Goal: Task Accomplishment & Management: Use online tool/utility

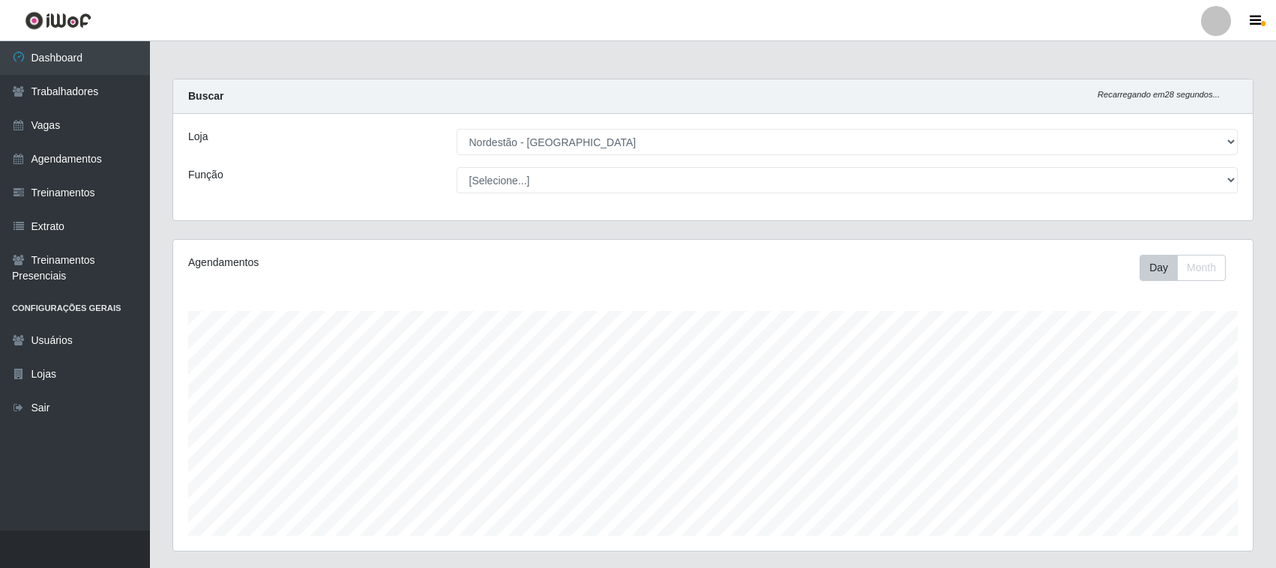
select select "420"
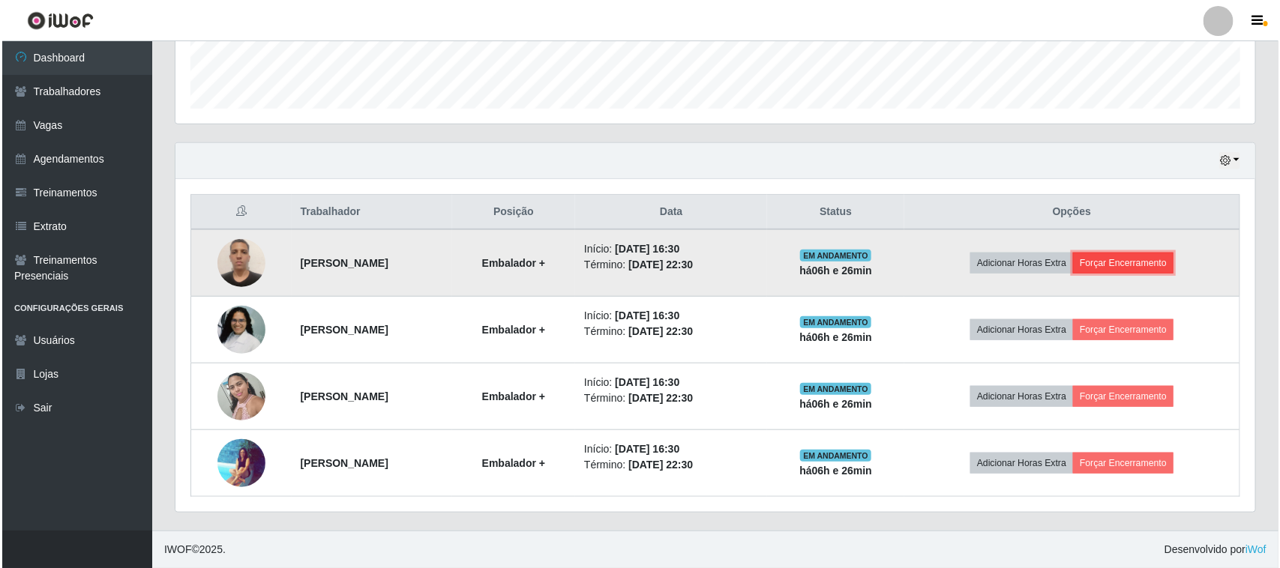
scroll to position [312, 1080]
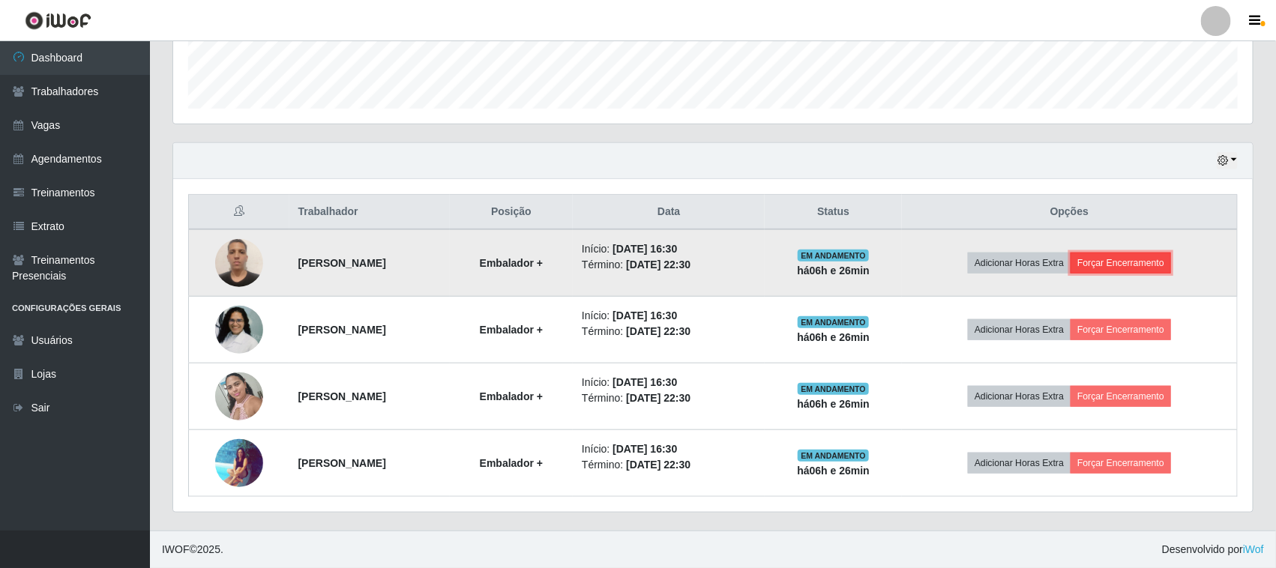
click at [1129, 264] on button "Forçar Encerramento" at bounding box center [1121, 263] width 100 height 21
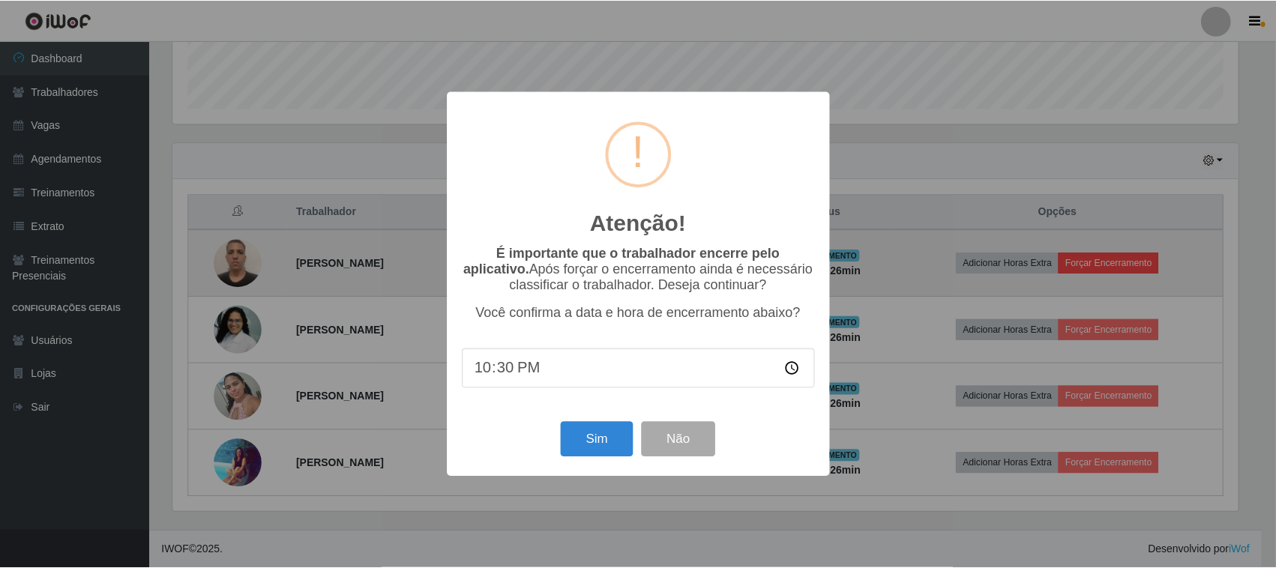
scroll to position [312, 1069]
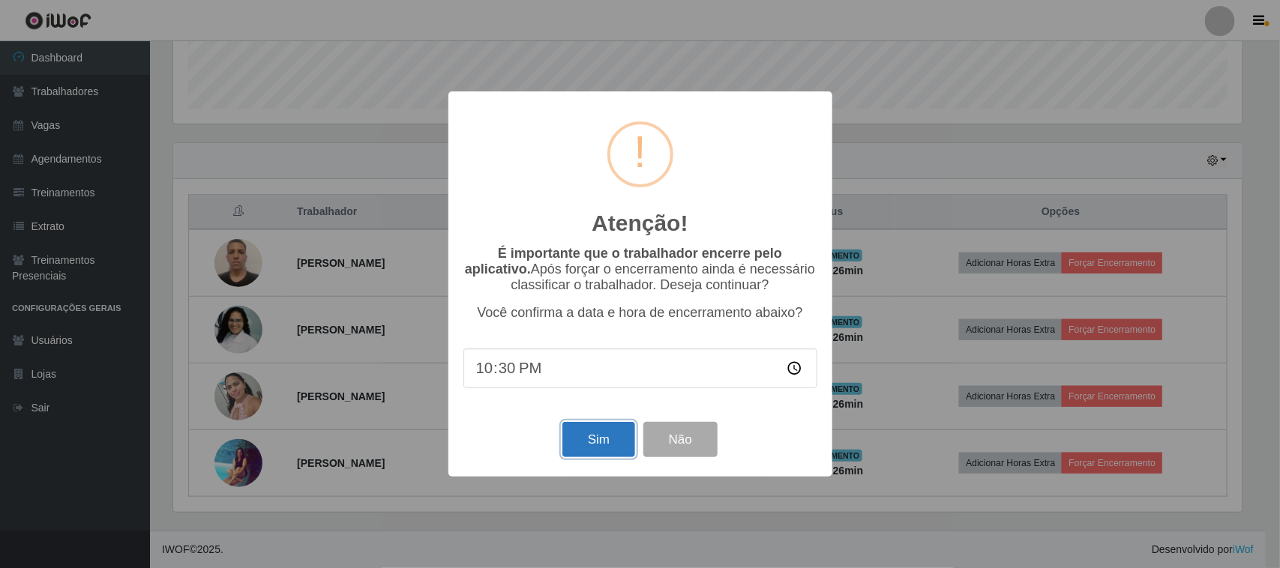
click at [598, 450] on button "Sim" at bounding box center [598, 439] width 73 height 35
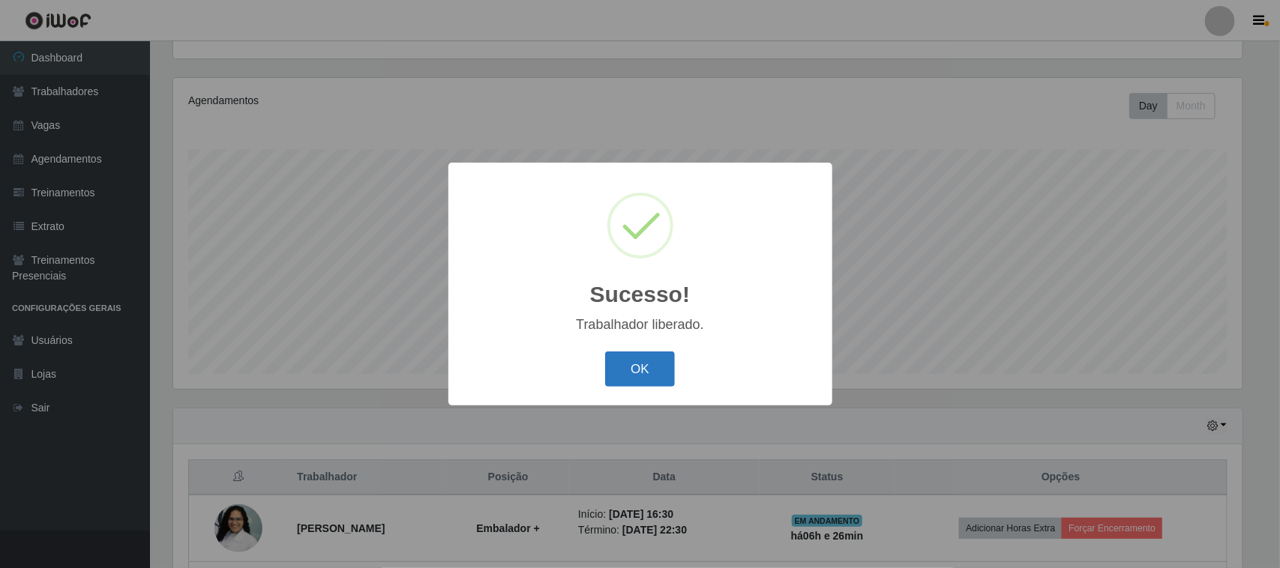
click at [641, 358] on button "OK" at bounding box center [640, 369] width 70 height 35
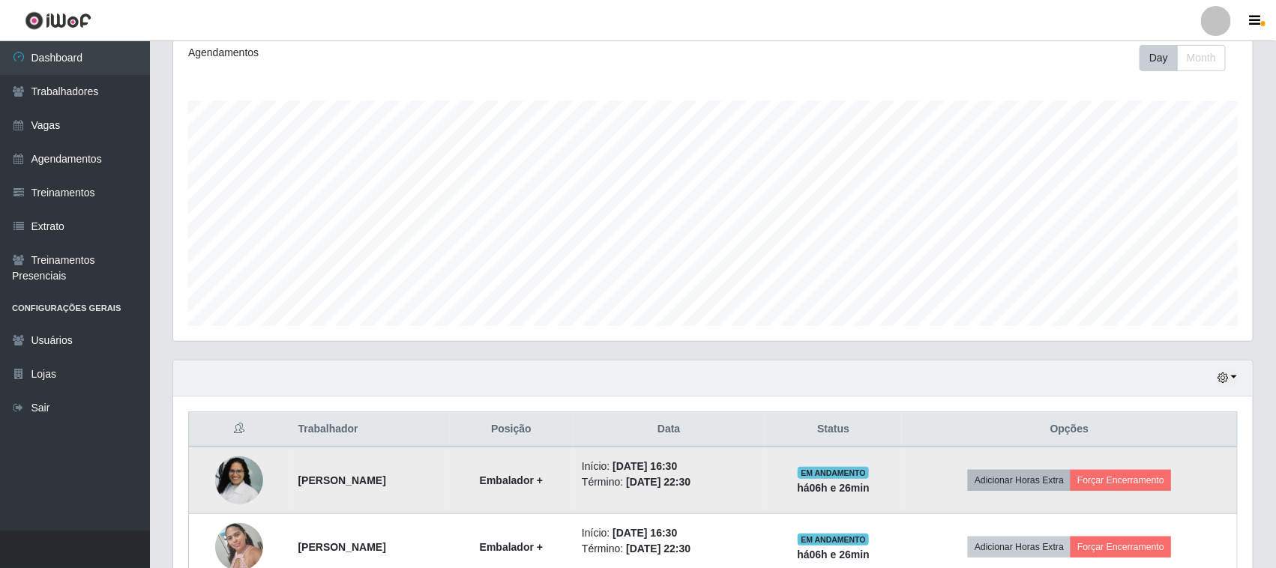
scroll to position [256, 0]
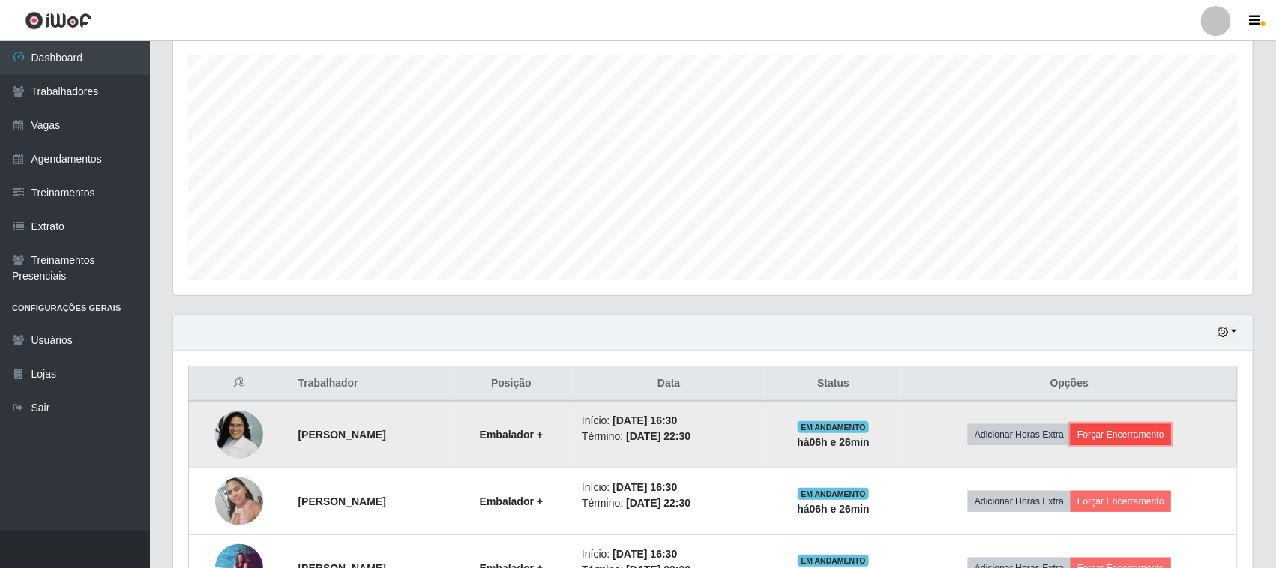
click at [1123, 433] on button "Forçar Encerramento" at bounding box center [1121, 434] width 100 height 21
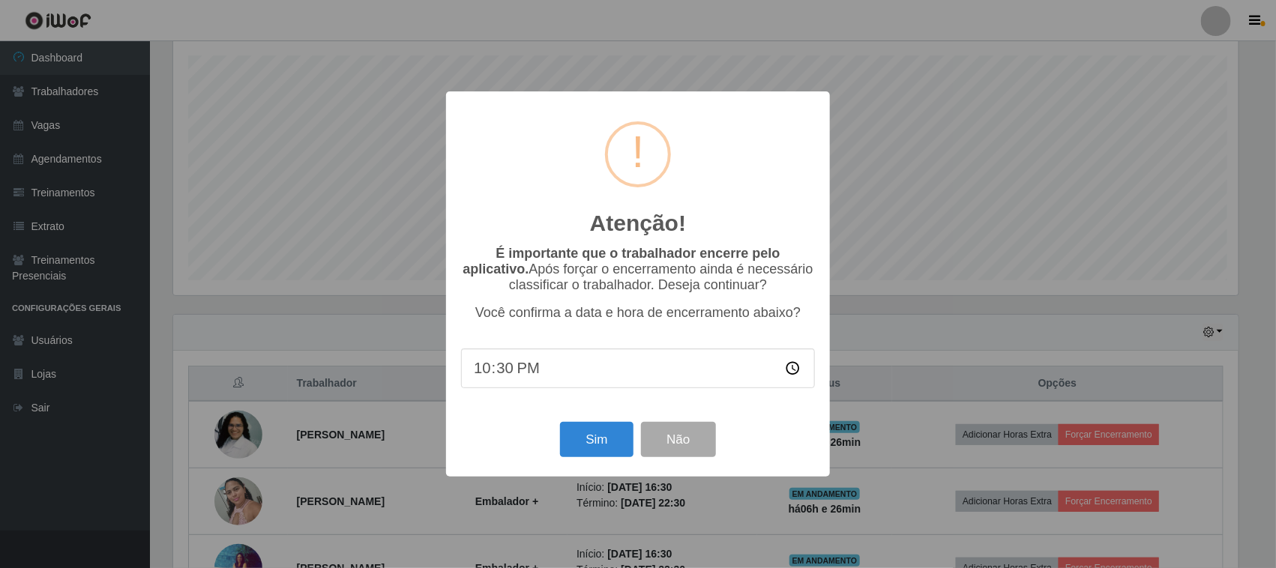
scroll to position [312, 1069]
click at [595, 440] on button "Sim" at bounding box center [598, 439] width 73 height 35
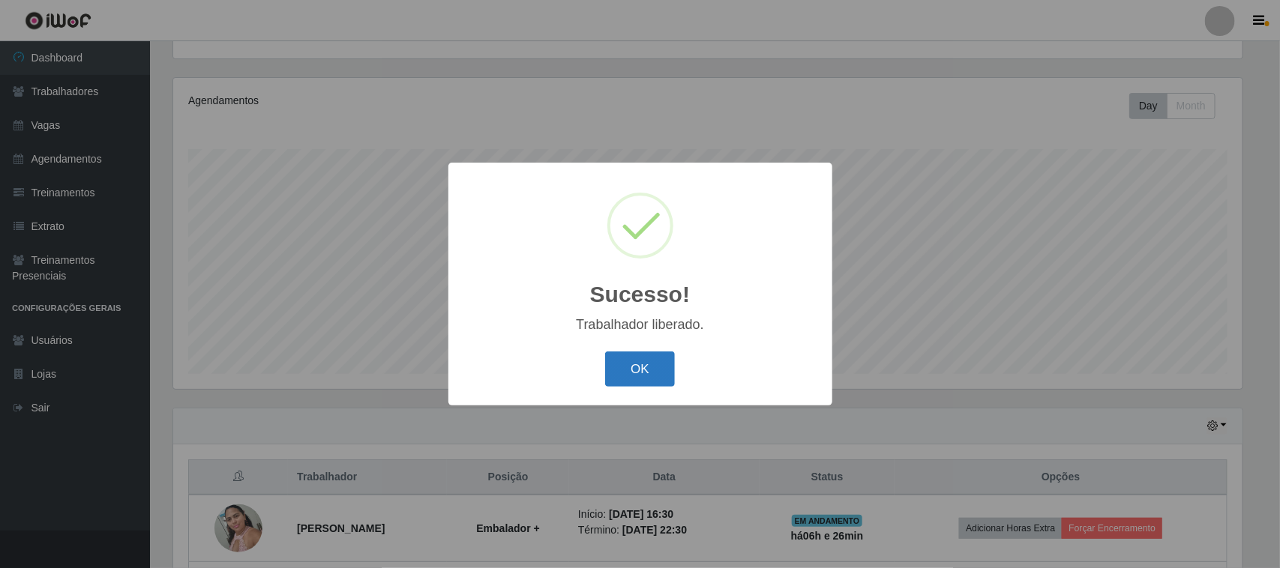
click at [645, 362] on button "OK" at bounding box center [640, 369] width 70 height 35
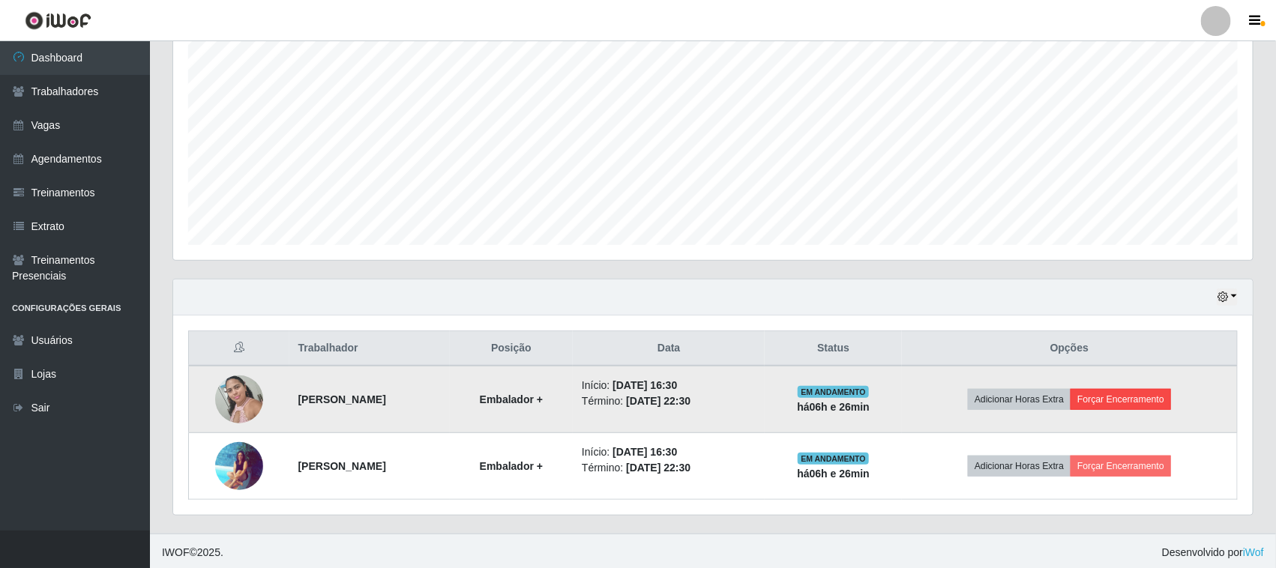
scroll to position [295, 0]
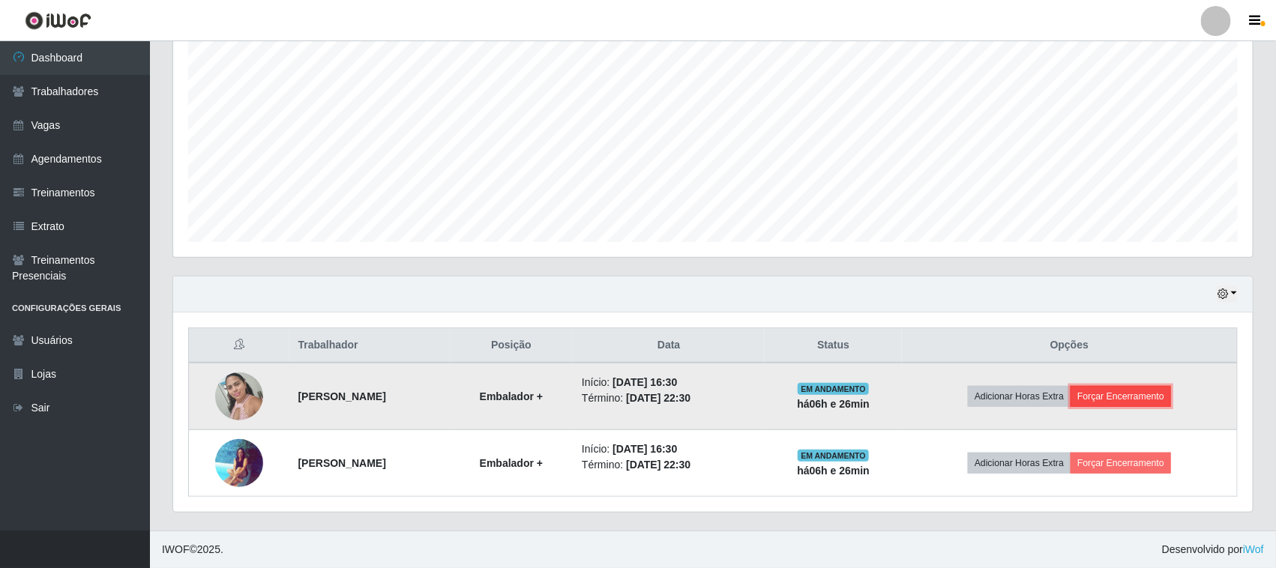
click at [1150, 394] on button "Forçar Encerramento" at bounding box center [1121, 396] width 100 height 21
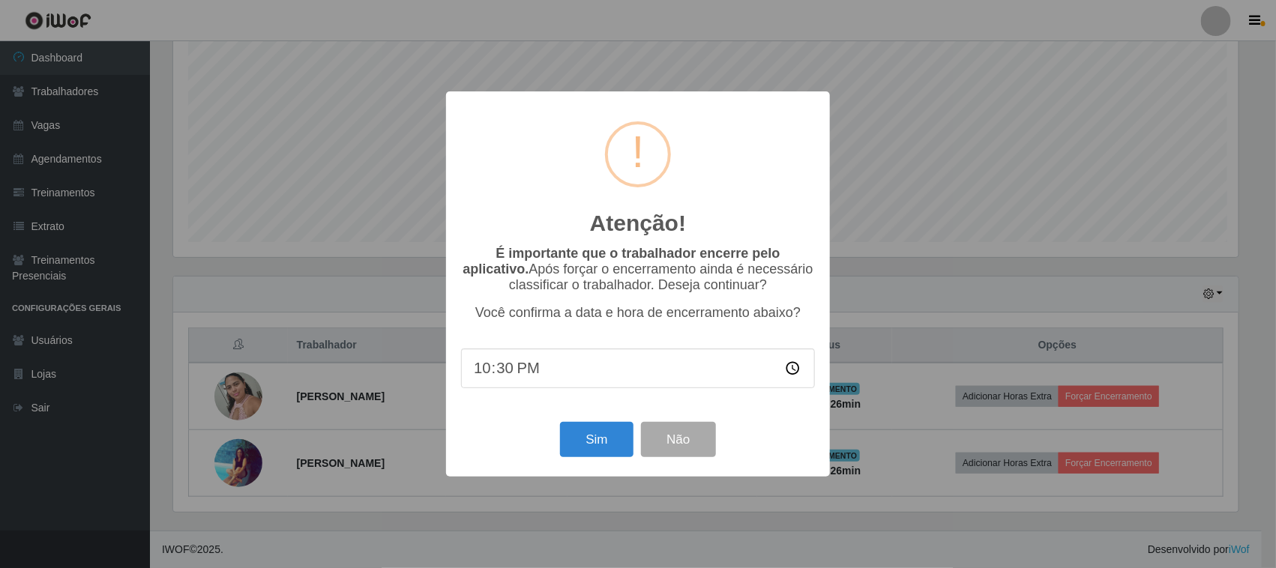
scroll to position [312, 1069]
click at [595, 450] on button "Sim" at bounding box center [598, 439] width 73 height 35
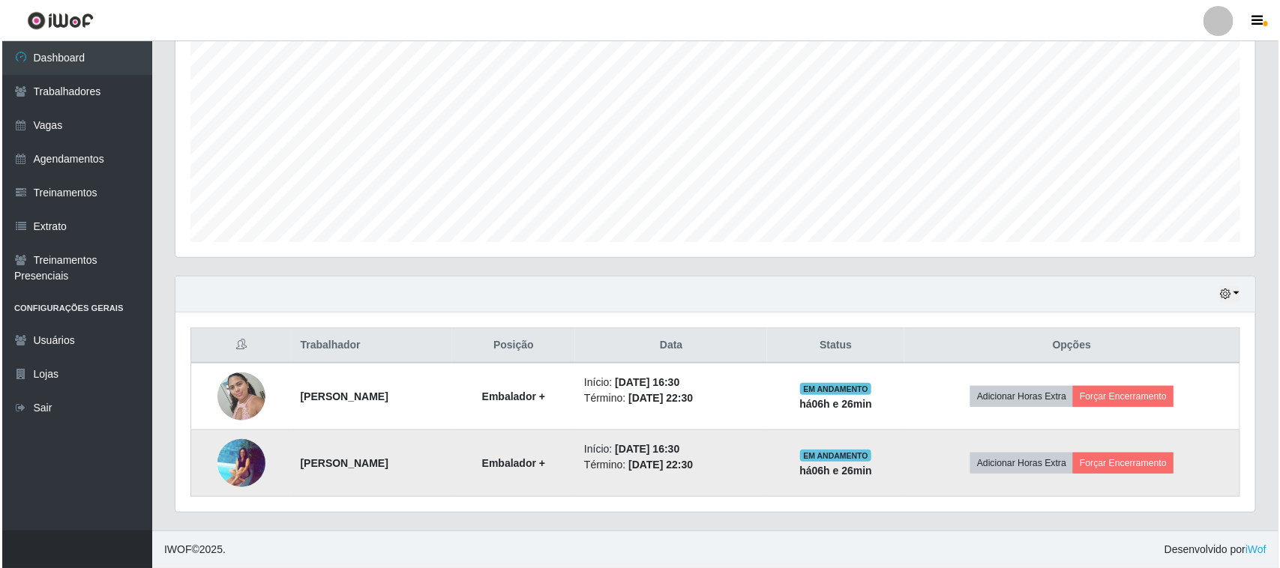
scroll to position [0, 0]
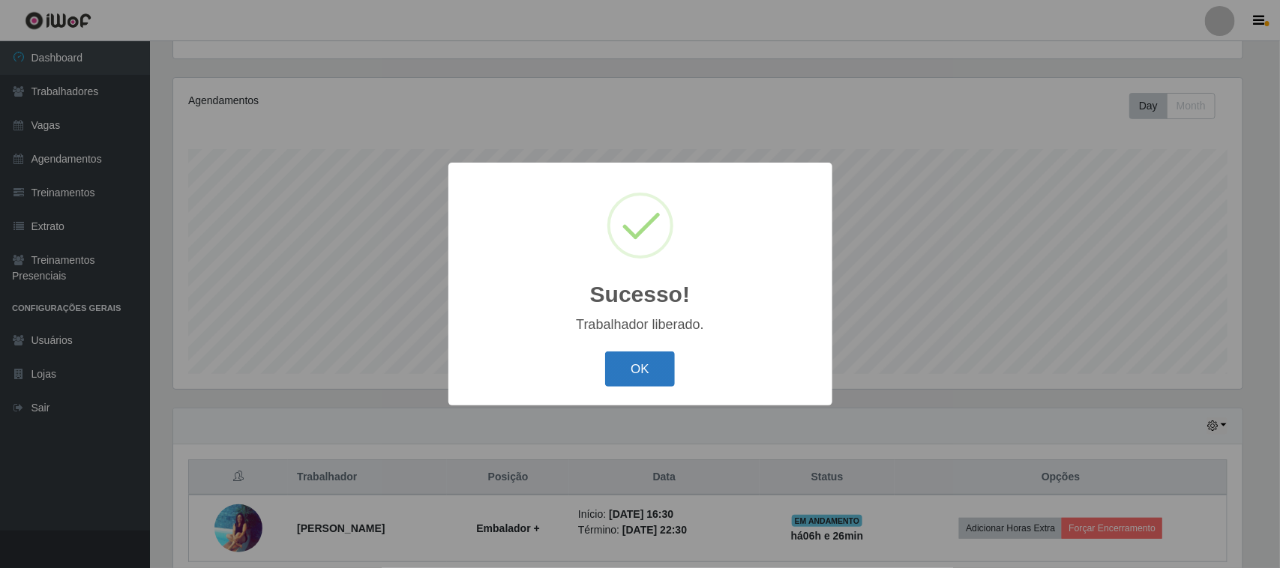
click at [625, 372] on button "OK" at bounding box center [640, 369] width 70 height 35
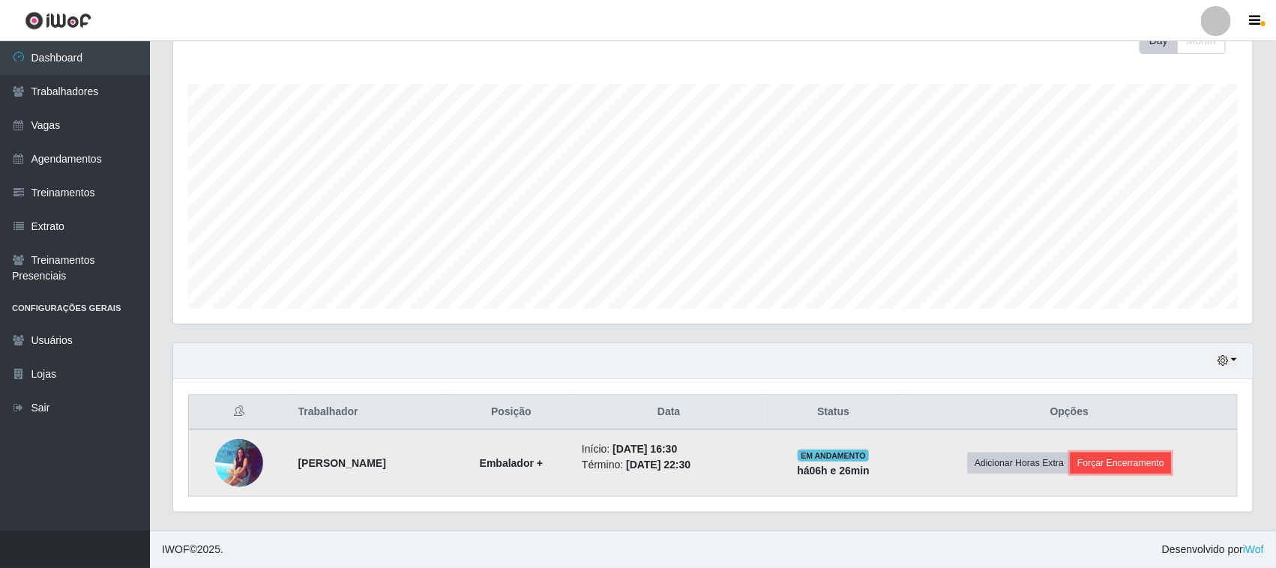
click at [1133, 466] on button "Forçar Encerramento" at bounding box center [1121, 463] width 100 height 21
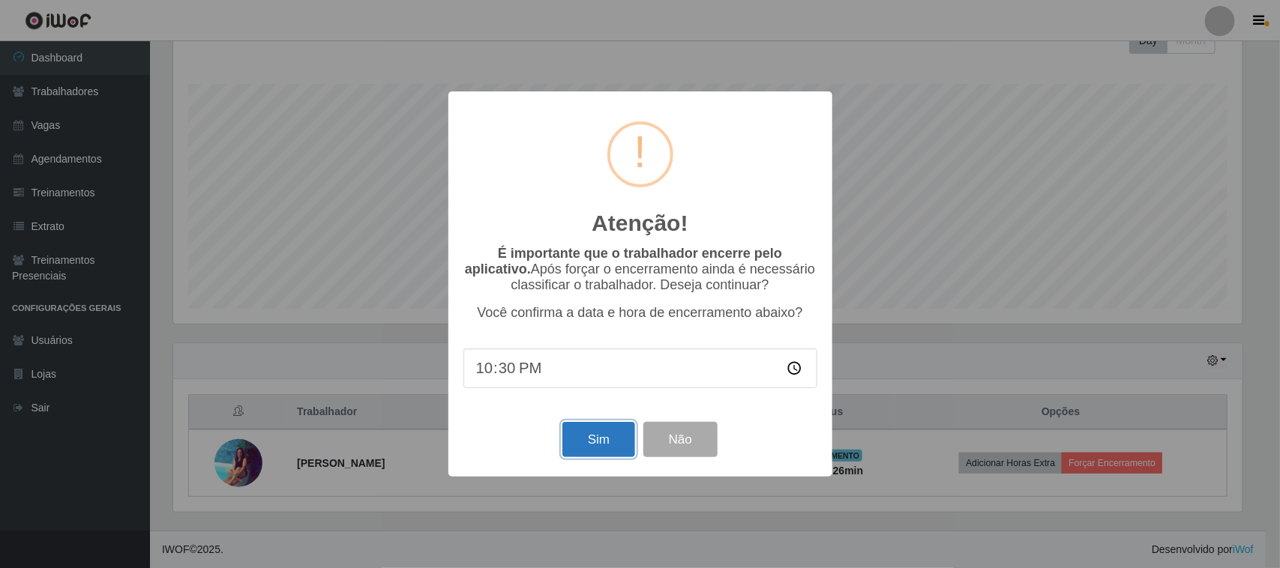
click at [607, 443] on button "Sim" at bounding box center [598, 439] width 73 height 35
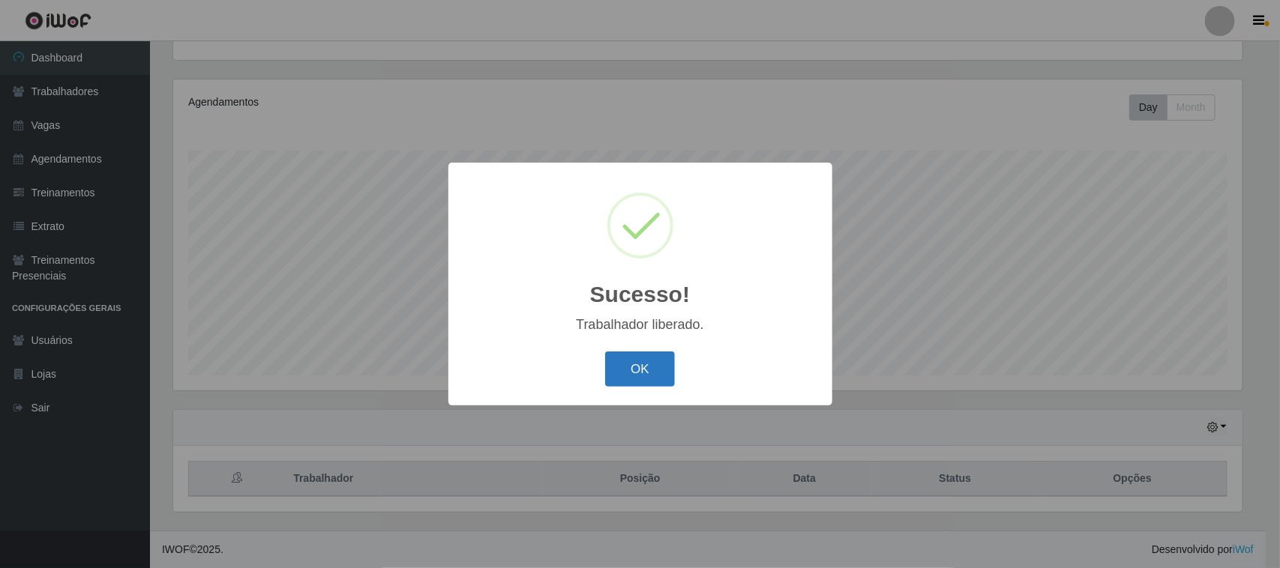
click at [643, 357] on button "OK" at bounding box center [640, 369] width 70 height 35
